Goal: Task Accomplishment & Management: Complete application form

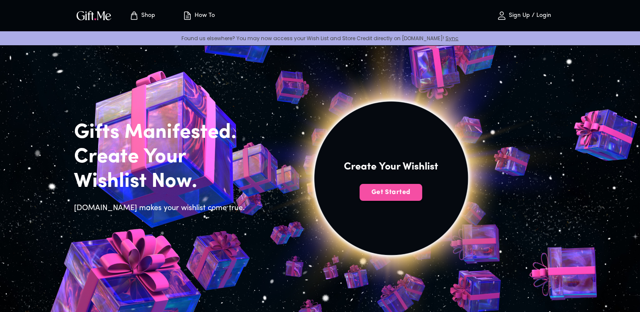
click at [391, 193] on span "Get Started" at bounding box center [390, 192] width 63 height 9
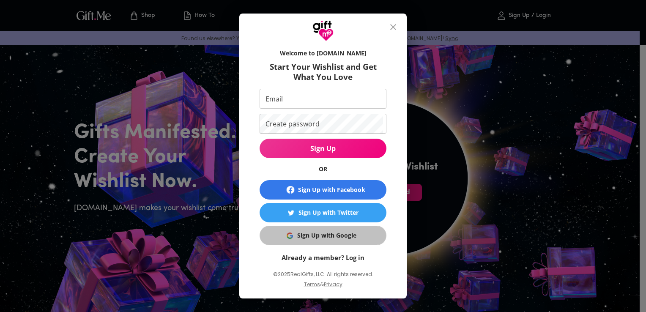
click at [347, 234] on div "Sign Up with Google" at bounding box center [326, 235] width 59 height 9
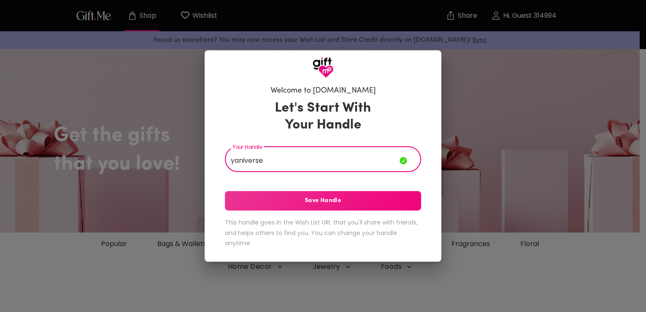
type input "yaniverse"
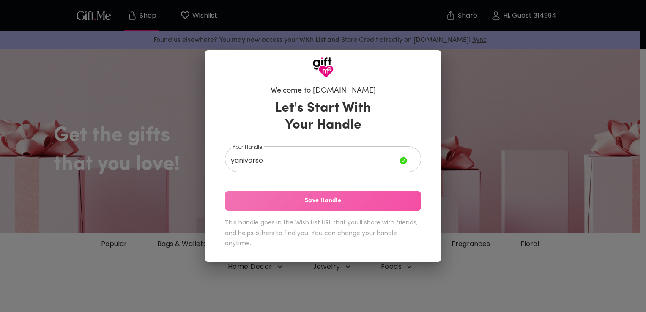
click at [303, 195] on button "Save Handle" at bounding box center [323, 200] width 196 height 19
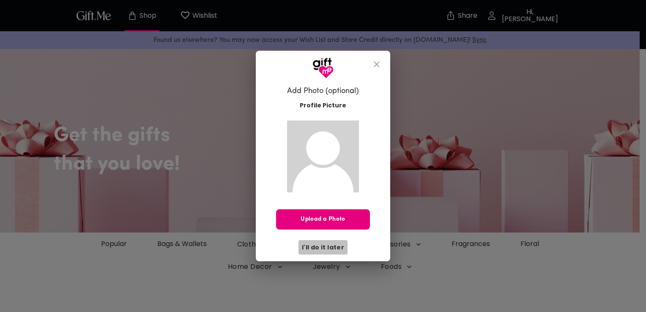
click at [331, 248] on span "I'll do it later" at bounding box center [323, 247] width 42 height 9
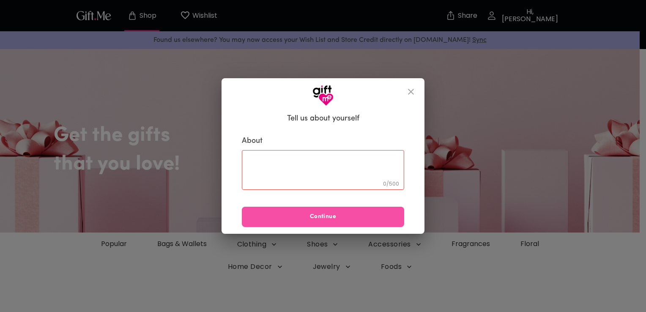
click at [339, 215] on span "Continue" at bounding box center [323, 216] width 162 height 9
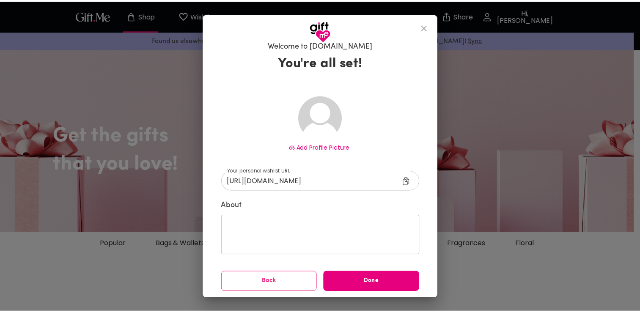
scroll to position [8, 0]
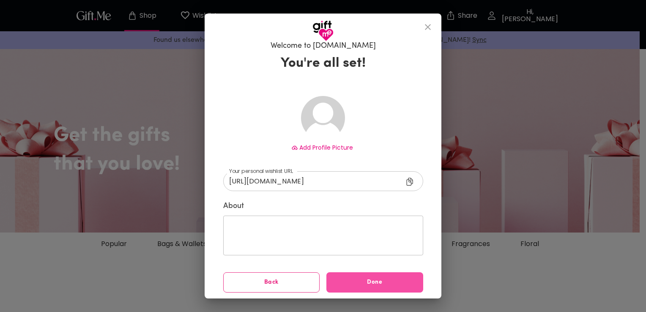
click at [352, 289] on button "Done" at bounding box center [374, 282] width 97 height 20
